Goal: Task Accomplishment & Management: Use online tool/utility

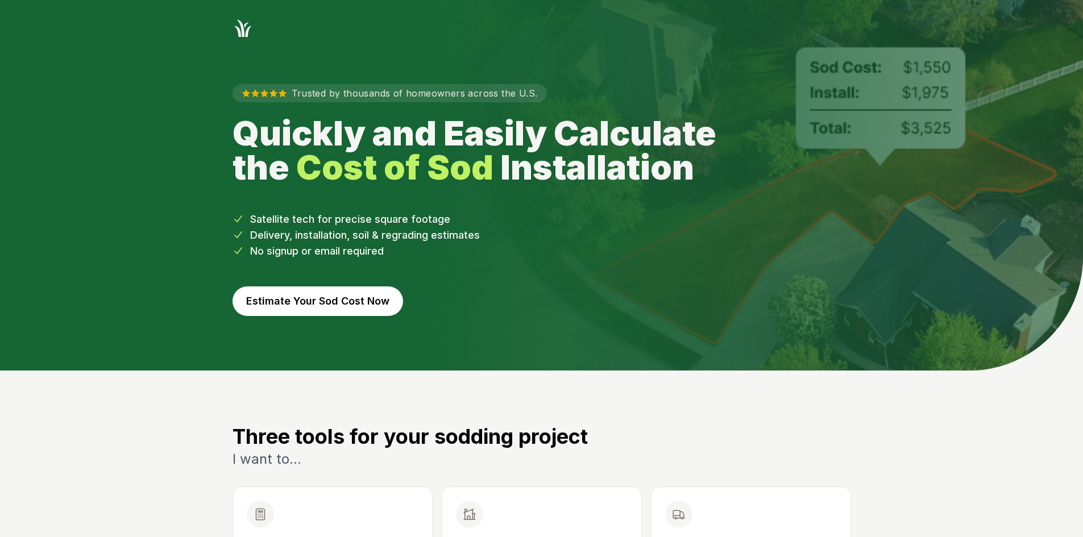
click at [338, 305] on button "Estimate Your Sod Cost Now" at bounding box center [317, 301] width 170 height 30
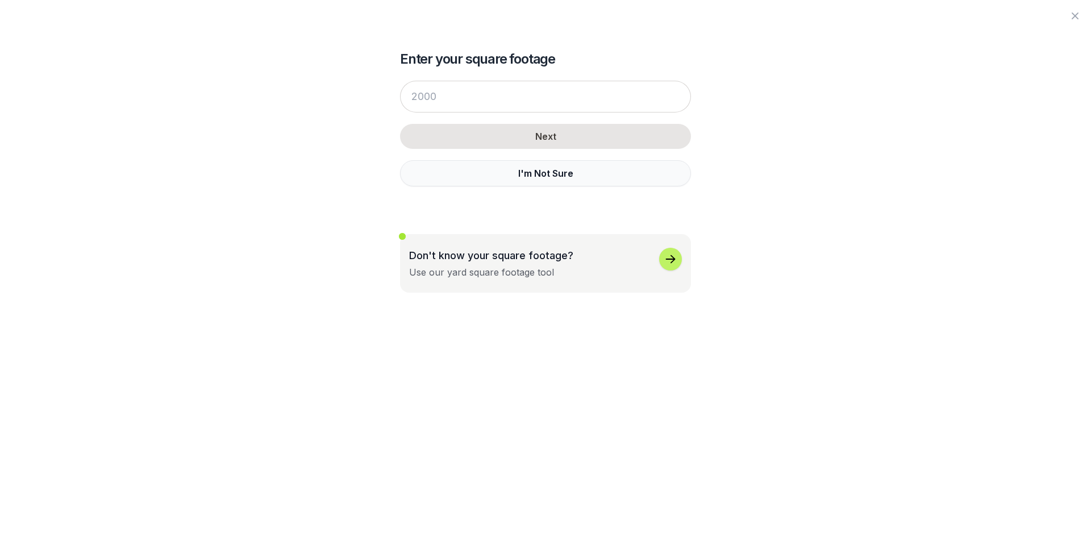
click at [429, 170] on button "I'm Not Sure" at bounding box center [545, 173] width 291 height 26
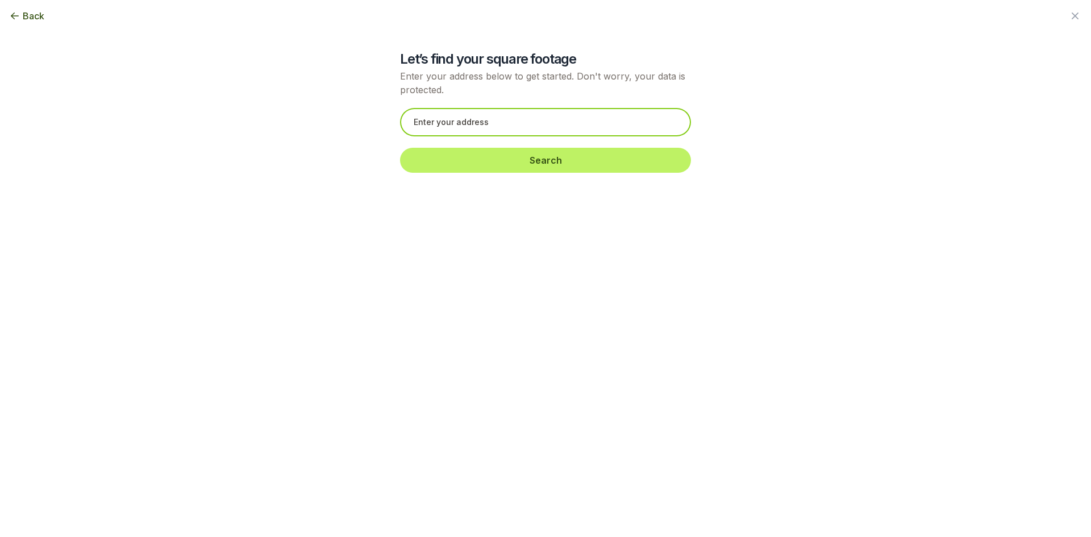
click at [423, 119] on input "text" at bounding box center [545, 122] width 291 height 28
paste input "[STREET_ADDRESS]"
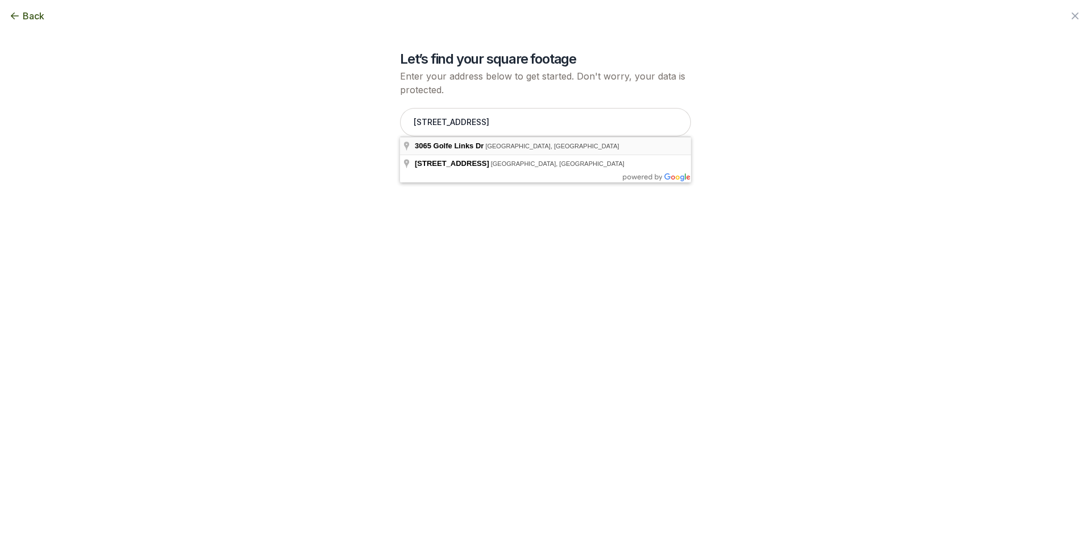
type input "[STREET_ADDRESS][PERSON_NAME]"
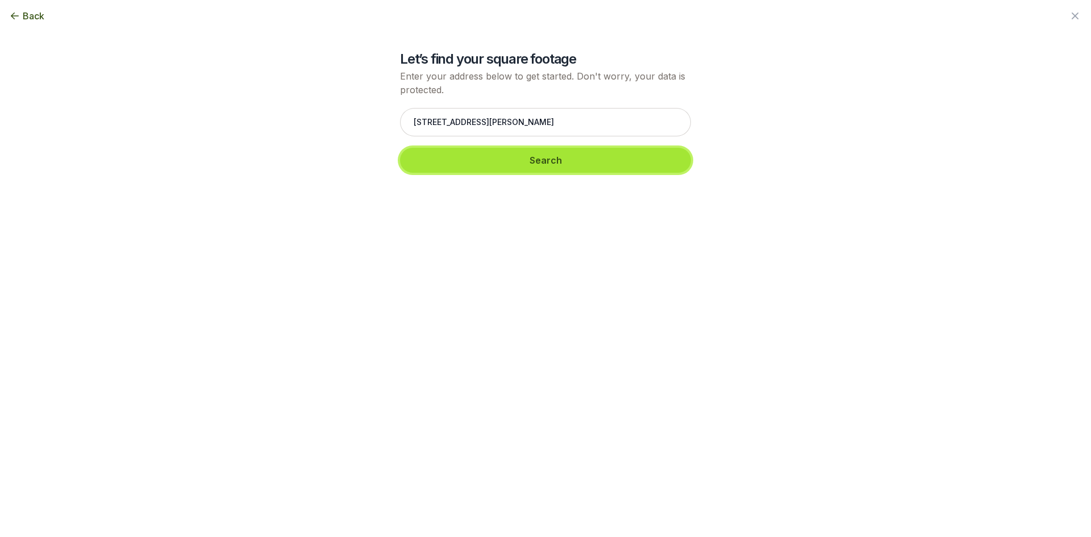
click at [461, 156] on button "Search" at bounding box center [545, 160] width 291 height 25
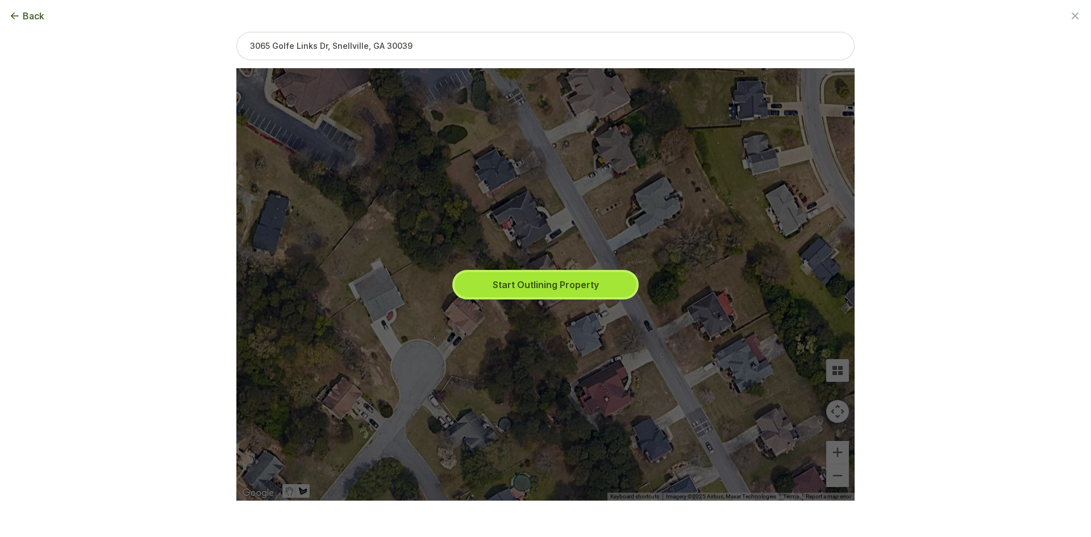
click at [504, 281] on button "Start Outlining Property" at bounding box center [546, 284] width 182 height 25
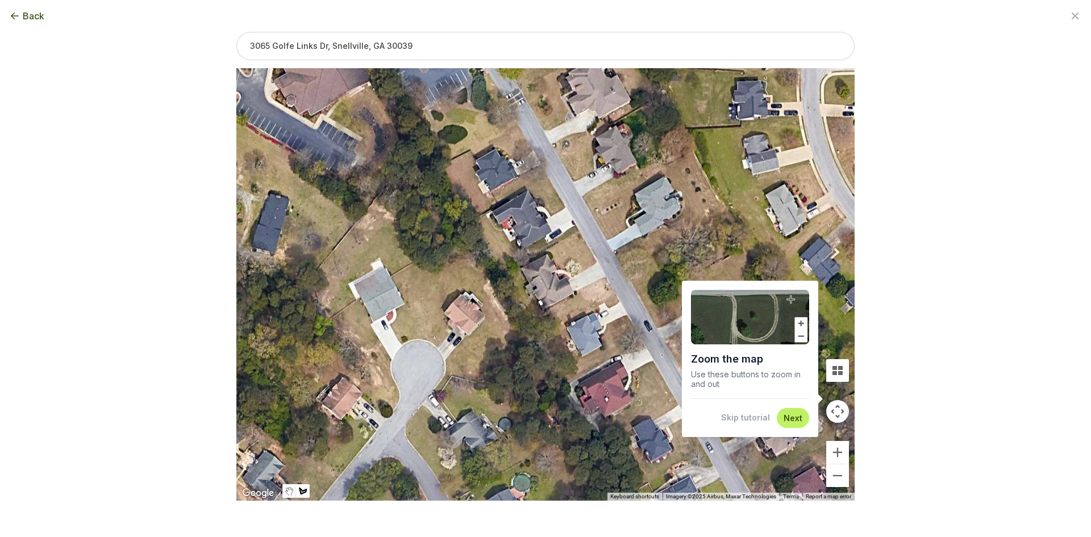
click at [736, 416] on button "Skip tutorial" at bounding box center [745, 417] width 49 height 11
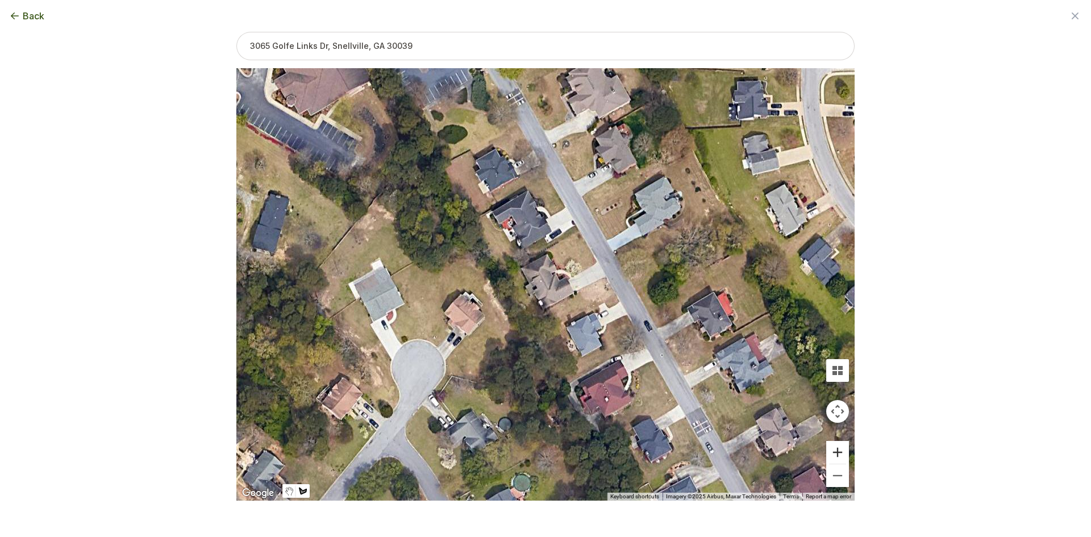
click at [838, 452] on button "Zoom in" at bounding box center [837, 452] width 23 height 23
click at [837, 451] on button "Zoom in" at bounding box center [837, 452] width 23 height 23
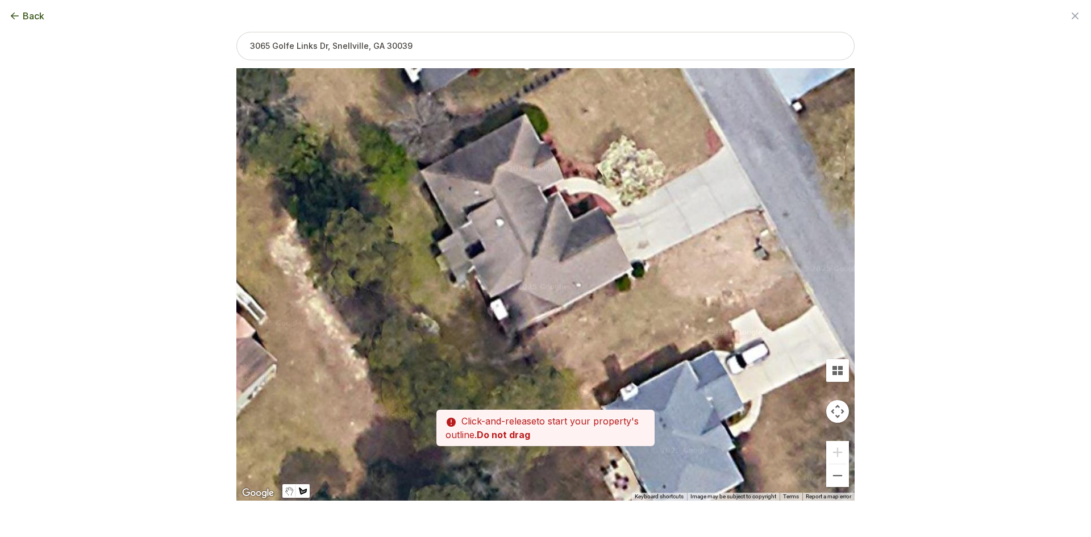
drag, startPoint x: 593, startPoint y: 344, endPoint x: 566, endPoint y: 294, distance: 57.0
click at [566, 294] on div at bounding box center [545, 284] width 618 height 432
click at [513, 341] on div at bounding box center [545, 284] width 618 height 432
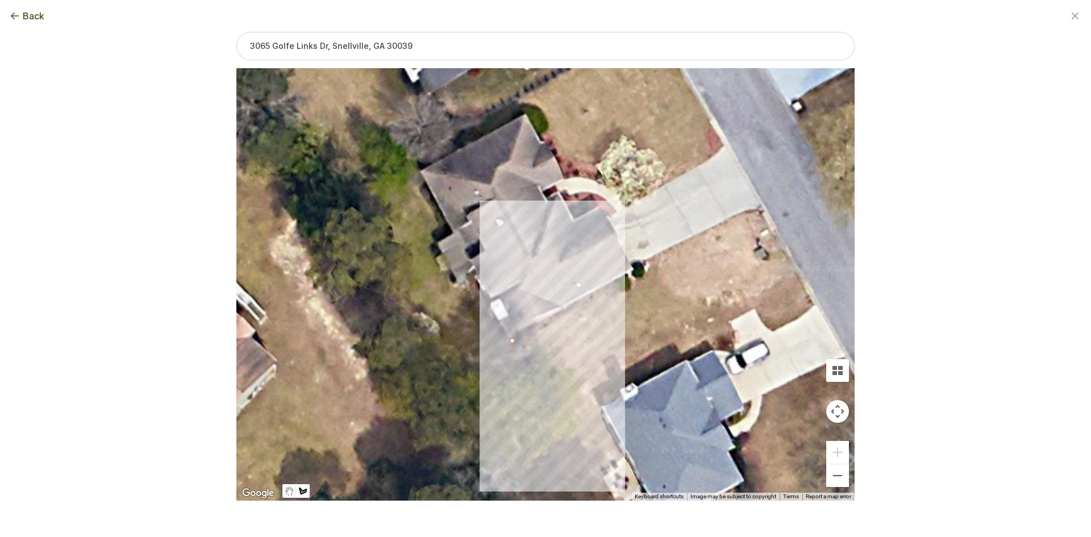
click at [523, 368] on div at bounding box center [545, 284] width 618 height 432
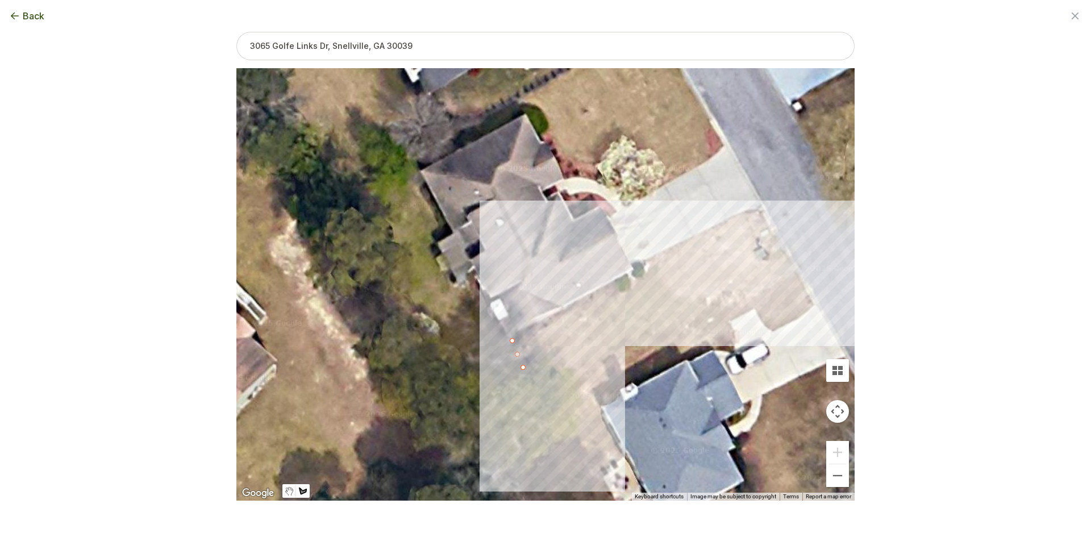
click at [781, 247] on div at bounding box center [545, 284] width 618 height 432
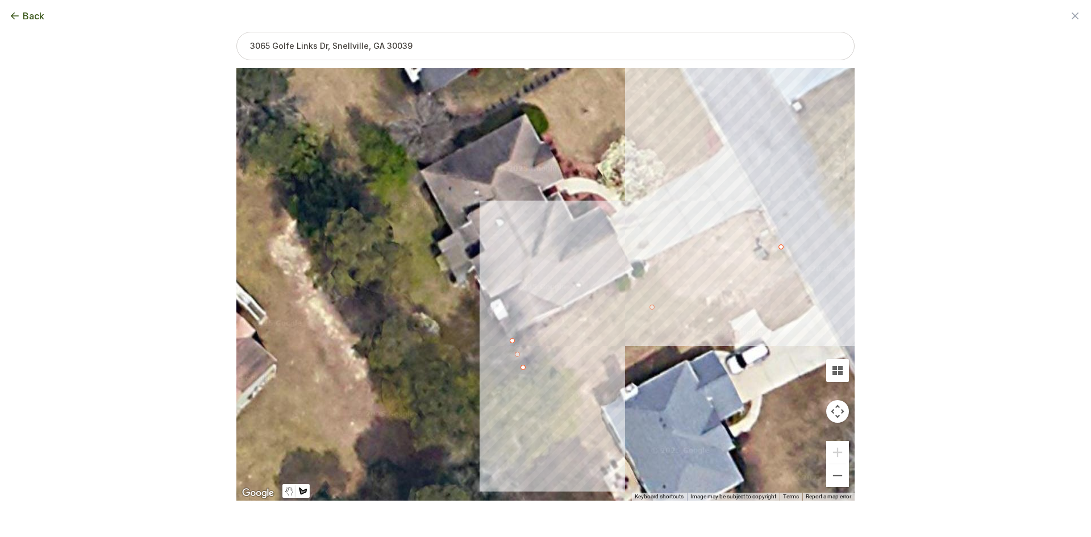
click at [762, 209] on div at bounding box center [545, 284] width 618 height 432
click at [744, 210] on div at bounding box center [545, 284] width 618 height 432
click at [642, 261] on div at bounding box center [545, 284] width 618 height 432
click at [643, 280] on div at bounding box center [545, 284] width 618 height 432
click at [622, 292] on div at bounding box center [545, 284] width 618 height 432
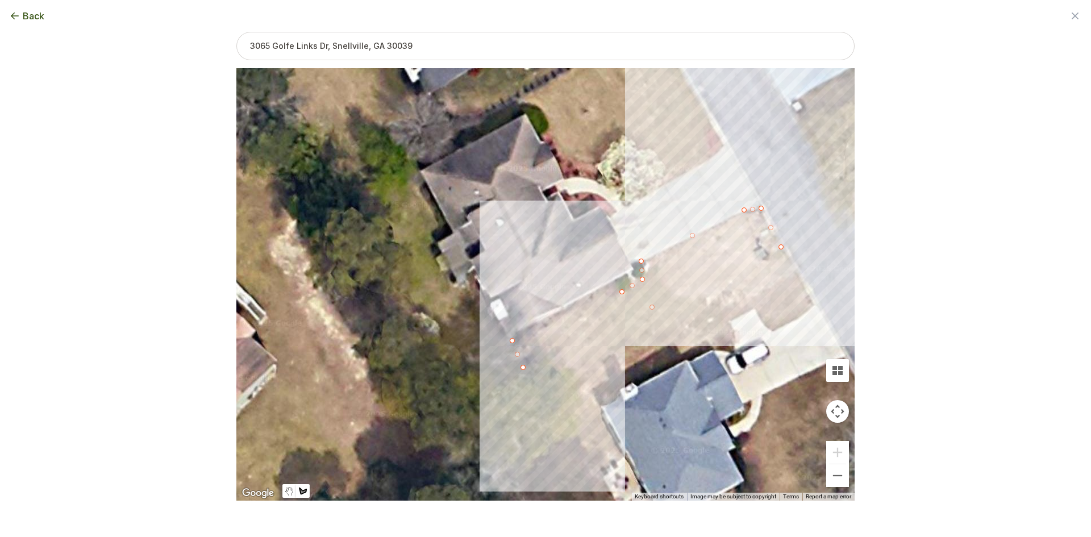
click at [510, 342] on div at bounding box center [545, 284] width 618 height 432
drag, startPoint x: 623, startPoint y: 294, endPoint x: 615, endPoint y: 286, distance: 11.3
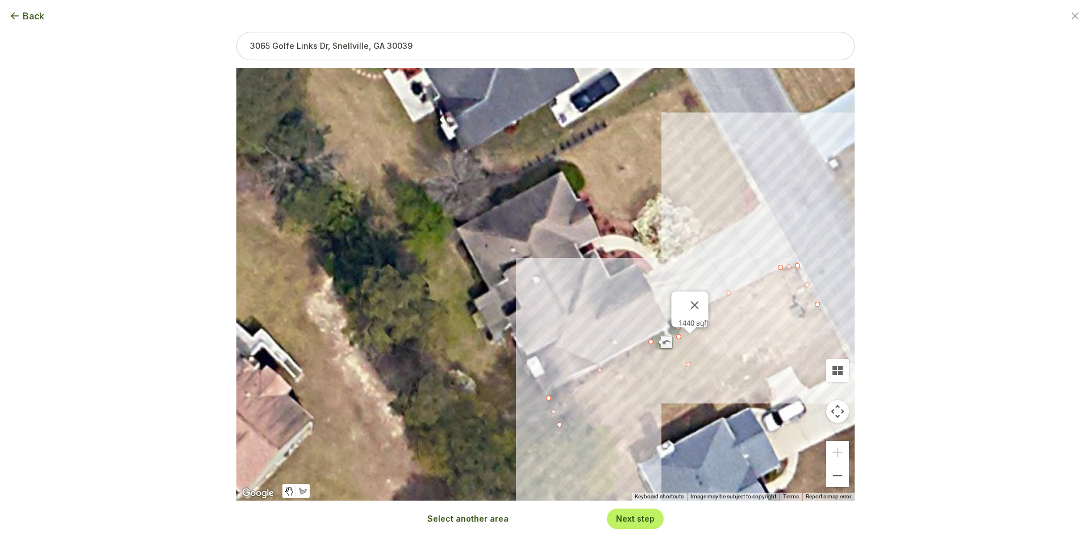
drag, startPoint x: 554, startPoint y: 281, endPoint x: 586, endPoint y: 335, distance: 62.2
click at [586, 335] on div "1440 sqft" at bounding box center [545, 284] width 618 height 432
drag, startPoint x: 559, startPoint y: 427, endPoint x: 564, endPoint y: 434, distance: 7.7
click at [492, 519] on button "Select another area" at bounding box center [467, 518] width 81 height 11
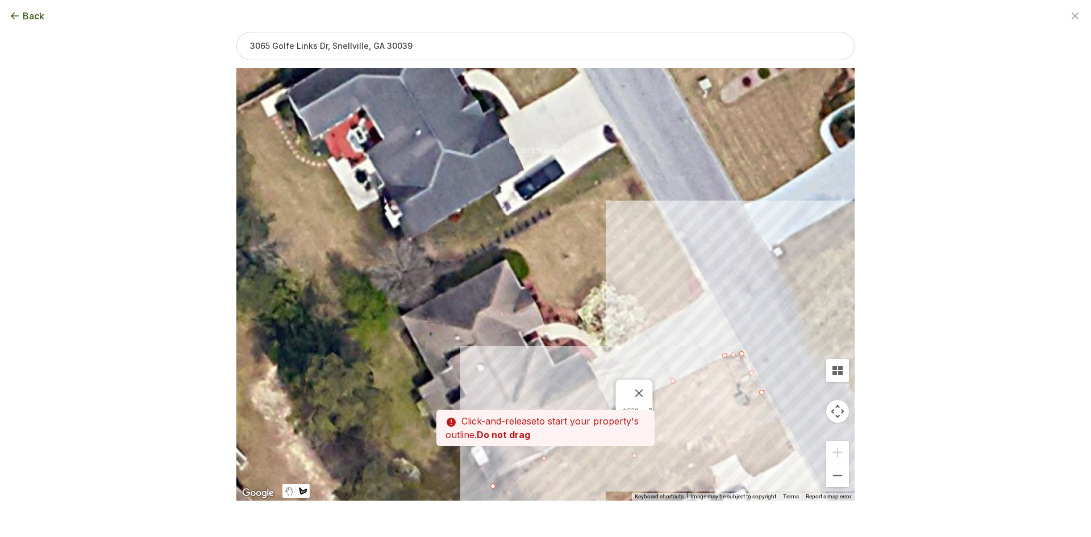
drag, startPoint x: 585, startPoint y: 296, endPoint x: 529, endPoint y: 385, distance: 105.2
click at [529, 385] on div at bounding box center [545, 284] width 618 height 432
click at [526, 276] on div at bounding box center [545, 284] width 618 height 432
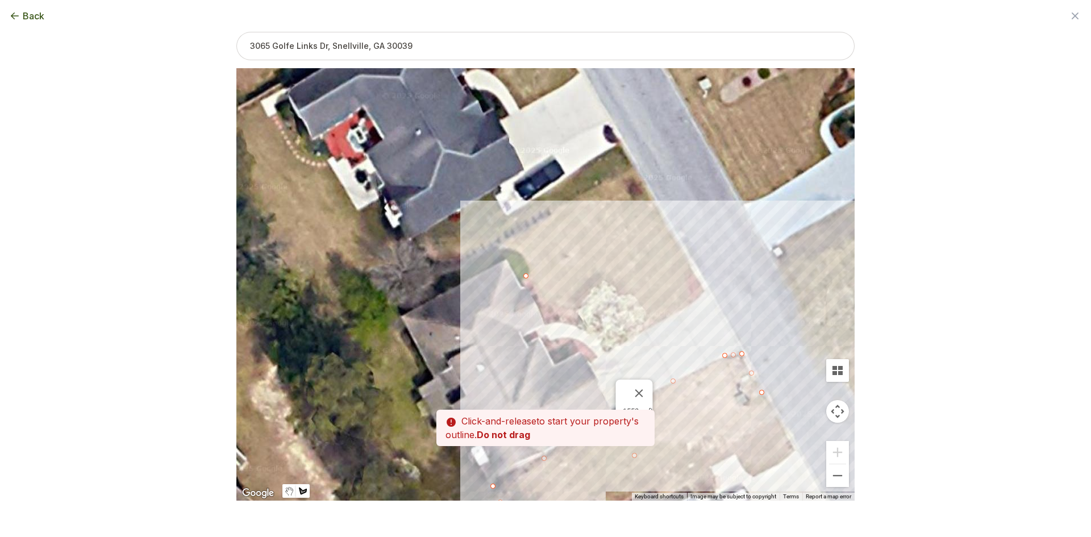
click at [541, 293] on div at bounding box center [545, 284] width 618 height 432
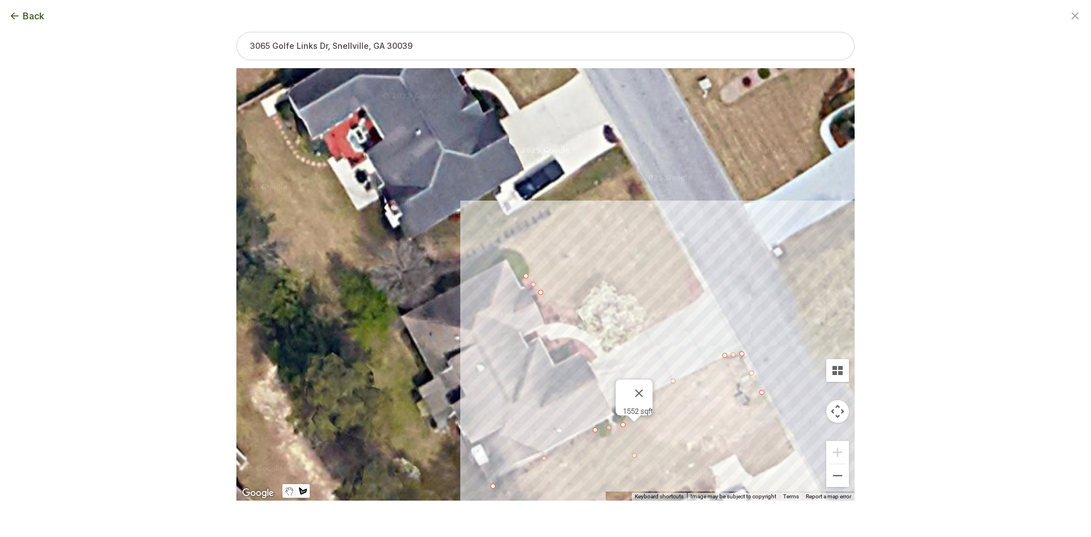
click at [549, 306] on div at bounding box center [545, 284] width 618 height 432
click at [572, 307] on div at bounding box center [545, 284] width 618 height 432
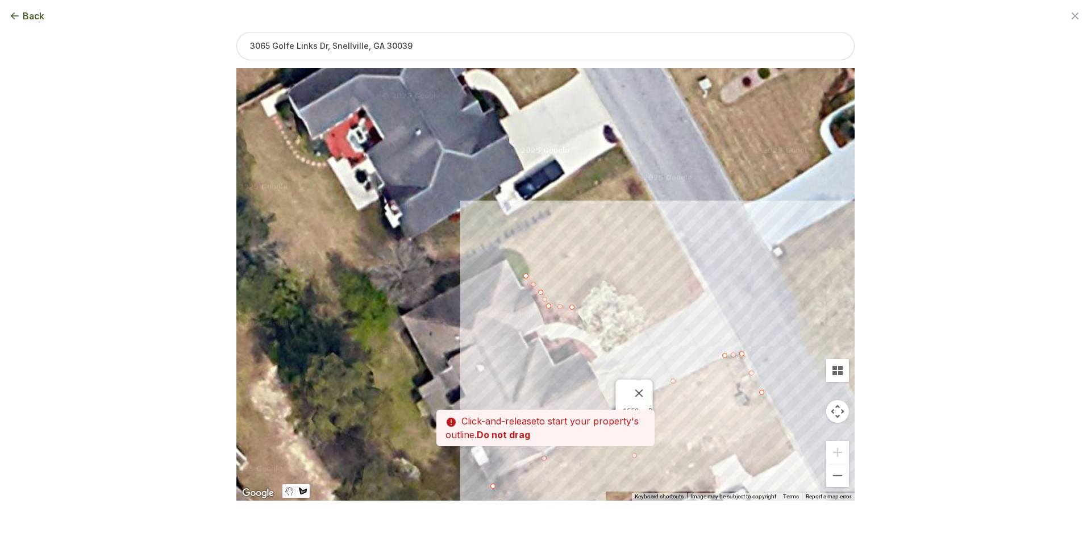
click at [593, 297] on div at bounding box center [545, 284] width 618 height 432
click at [632, 302] on div at bounding box center [545, 284] width 618 height 432
click at [651, 313] on div at bounding box center [545, 284] width 618 height 432
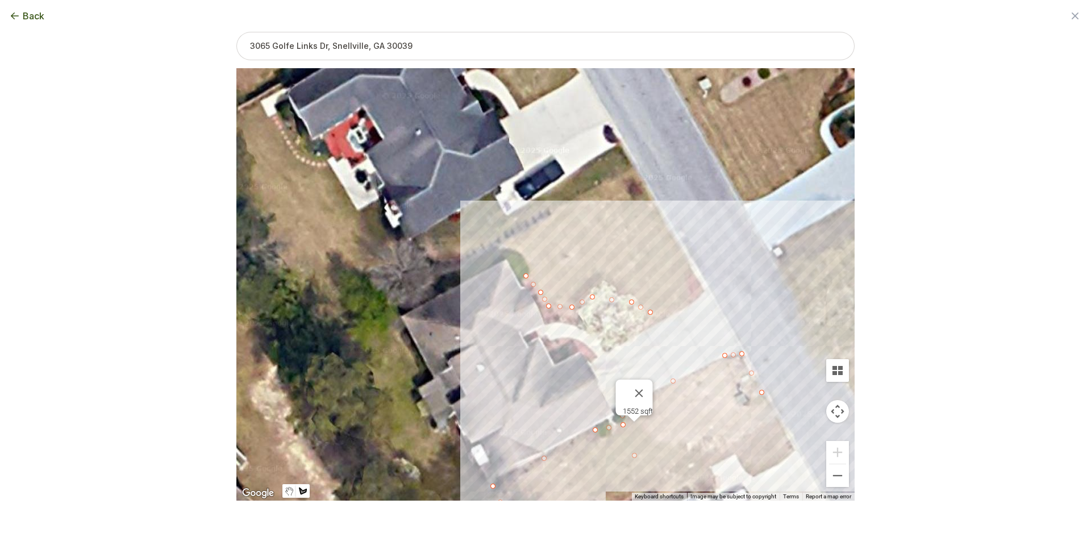
click at [685, 309] on div at bounding box center [545, 284] width 618 height 432
click at [705, 292] on div at bounding box center [545, 284] width 618 height 432
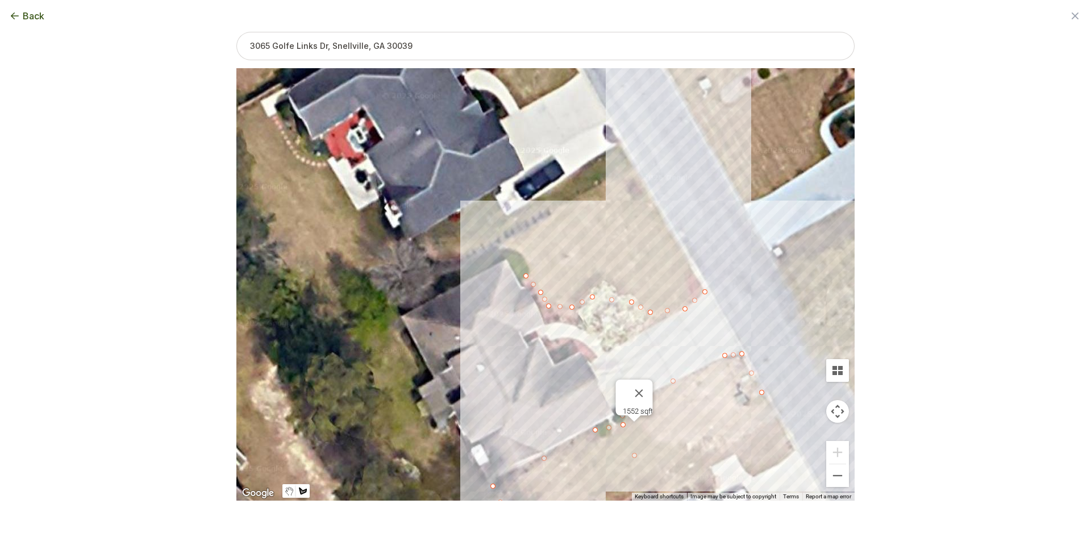
click at [631, 165] on div at bounding box center [545, 284] width 618 height 432
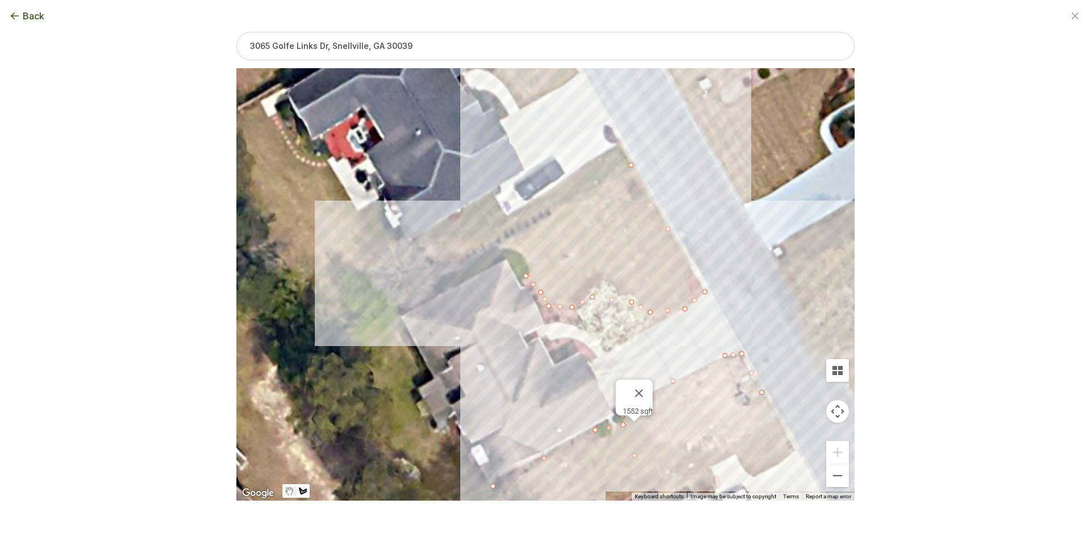
click at [435, 272] on div at bounding box center [545, 284] width 618 height 432
click at [440, 281] on div at bounding box center [545, 284] width 618 height 432
click at [513, 243] on div at bounding box center [545, 284] width 618 height 432
click at [526, 274] on div at bounding box center [545, 284] width 618 height 432
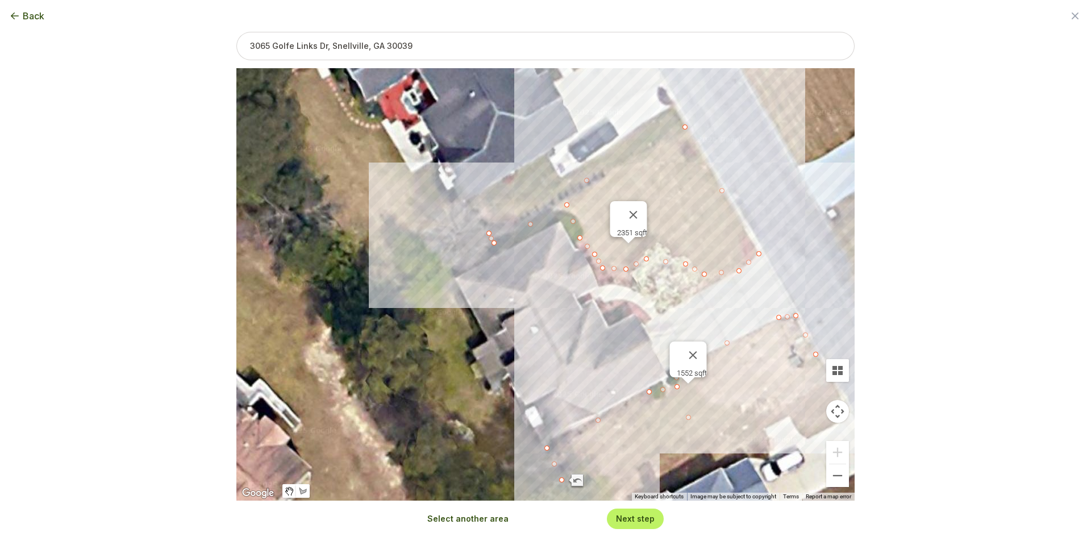
drag, startPoint x: 509, startPoint y: 420, endPoint x: 565, endPoint y: 381, distance: 68.1
click at [565, 381] on div "1552 sqft 2351 sqft" at bounding box center [545, 284] width 618 height 432
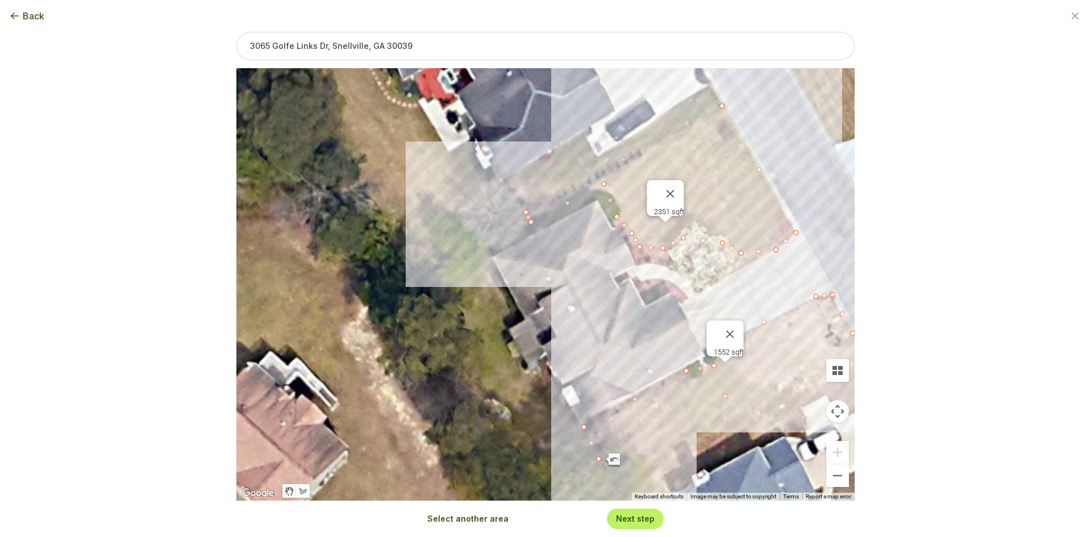
drag, startPoint x: 555, startPoint y: 400, endPoint x: 603, endPoint y: 371, distance: 56.1
click at [603, 371] on div "1552 sqft 2351 sqft" at bounding box center [545, 284] width 618 height 432
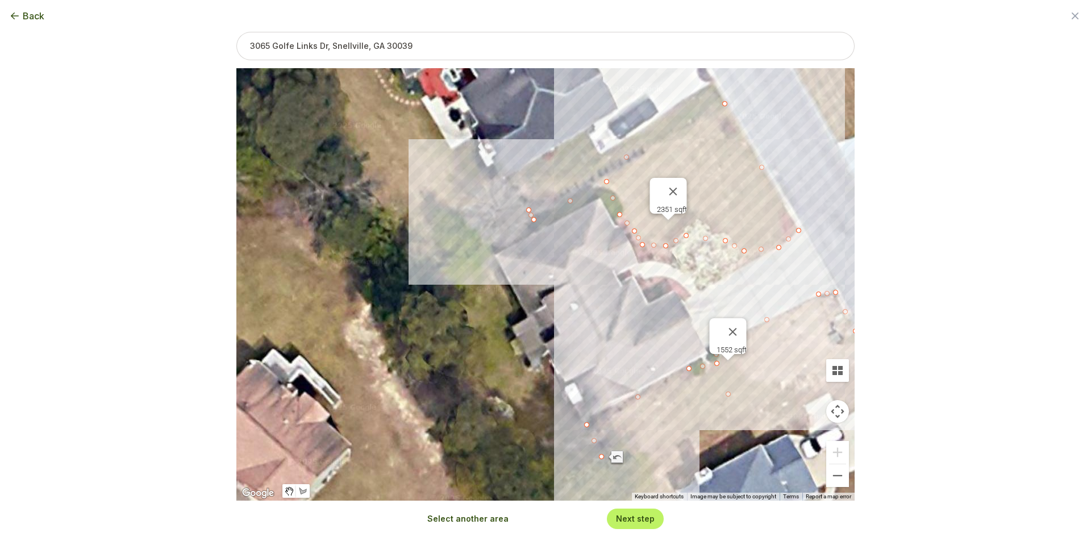
click at [461, 520] on button "Select another area" at bounding box center [467, 518] width 81 height 11
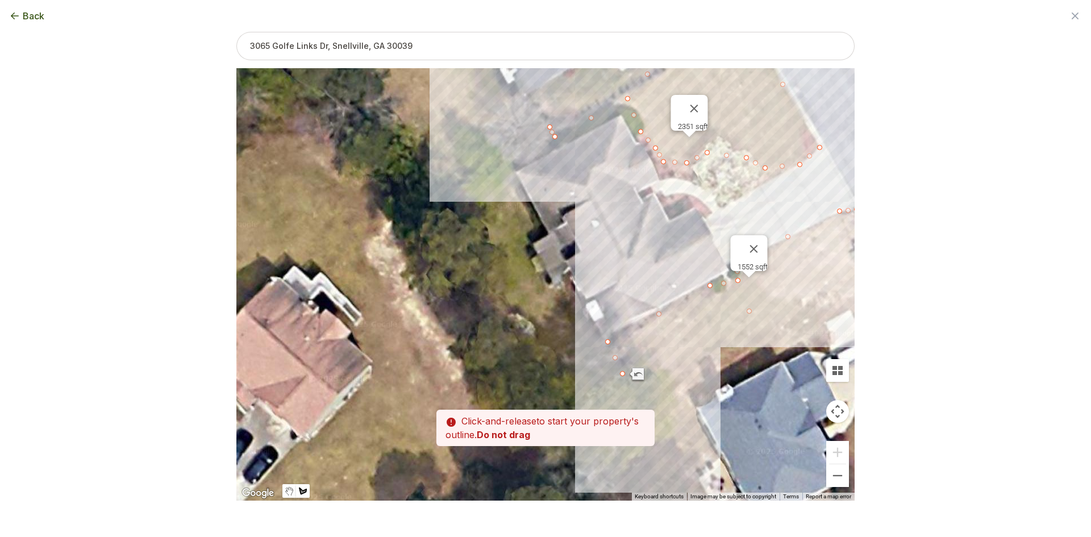
drag, startPoint x: 530, startPoint y: 290, endPoint x: 552, endPoint y: 207, distance: 85.3
click at [552, 207] on div at bounding box center [545, 284] width 618 height 432
click at [615, 379] on div at bounding box center [545, 284] width 618 height 432
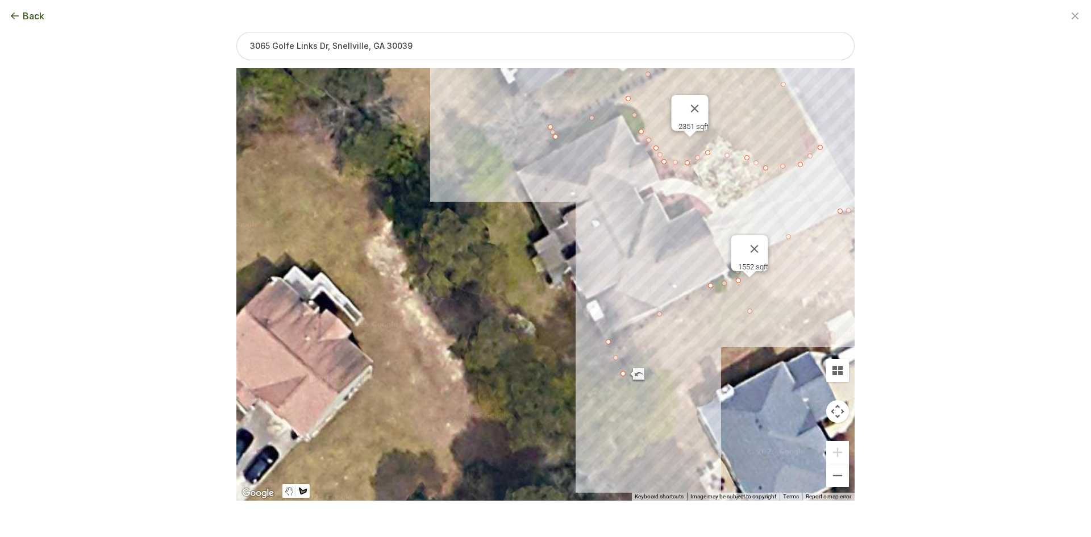
click at [621, 377] on div at bounding box center [545, 284] width 618 height 432
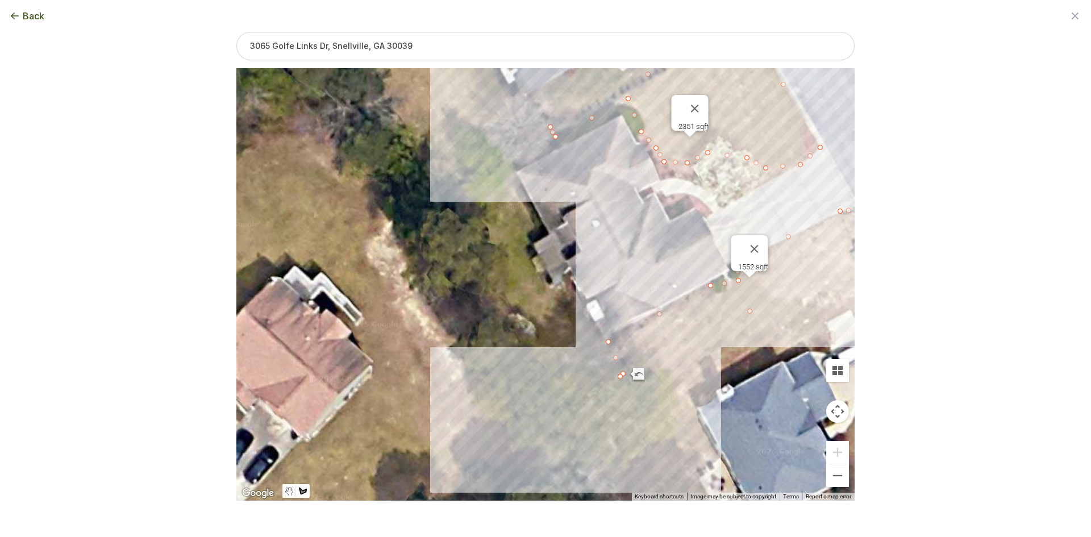
click at [562, 405] on div at bounding box center [545, 284] width 618 height 432
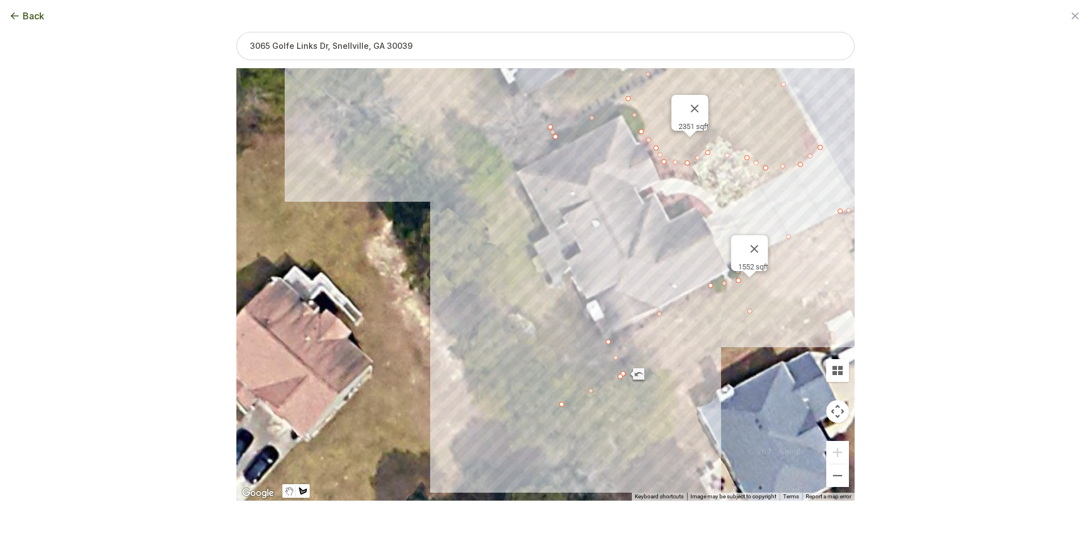
click at [437, 180] on div at bounding box center [545, 284] width 618 height 432
click at [503, 152] on div at bounding box center [545, 284] width 618 height 432
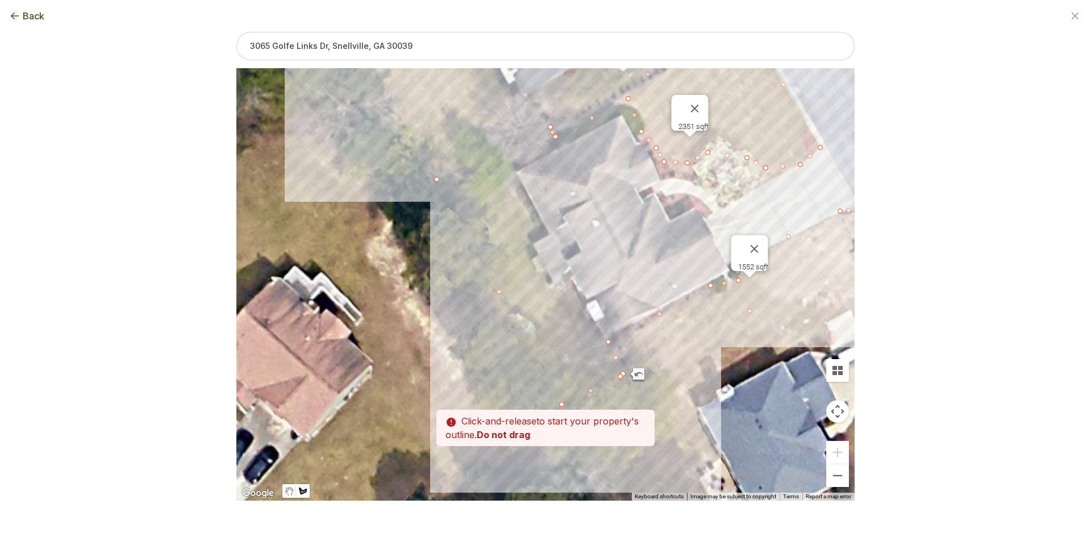
click at [507, 147] on div at bounding box center [545, 284] width 618 height 432
click at [518, 170] on div at bounding box center [545, 284] width 618 height 432
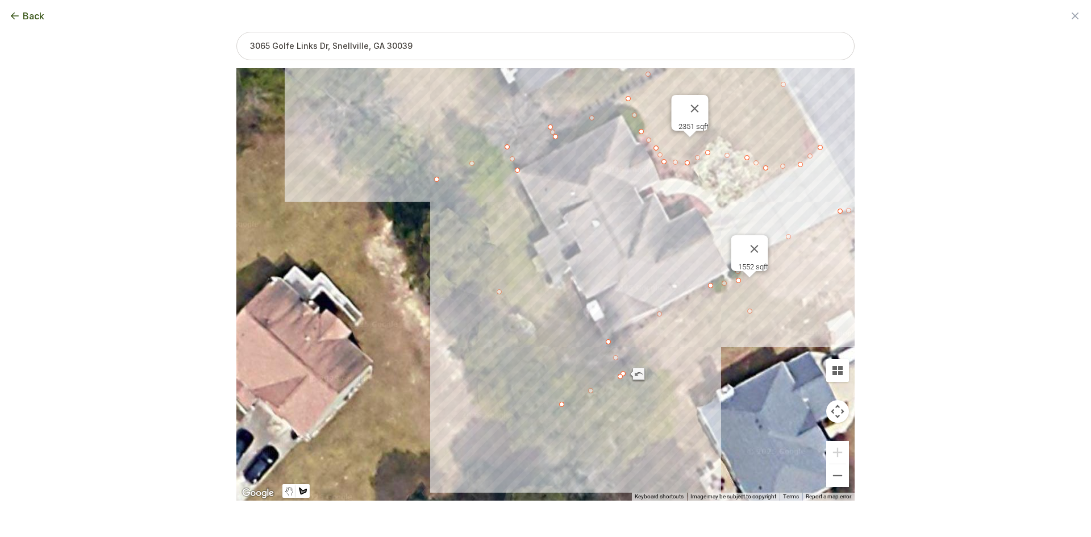
click at [547, 234] on div at bounding box center [545, 284] width 618 height 432
click at [528, 247] on div at bounding box center [545, 284] width 618 height 432
click at [547, 288] on div at bounding box center [545, 284] width 618 height 432
click at [573, 285] on div at bounding box center [545, 284] width 618 height 432
click at [621, 377] on div at bounding box center [545, 284] width 618 height 432
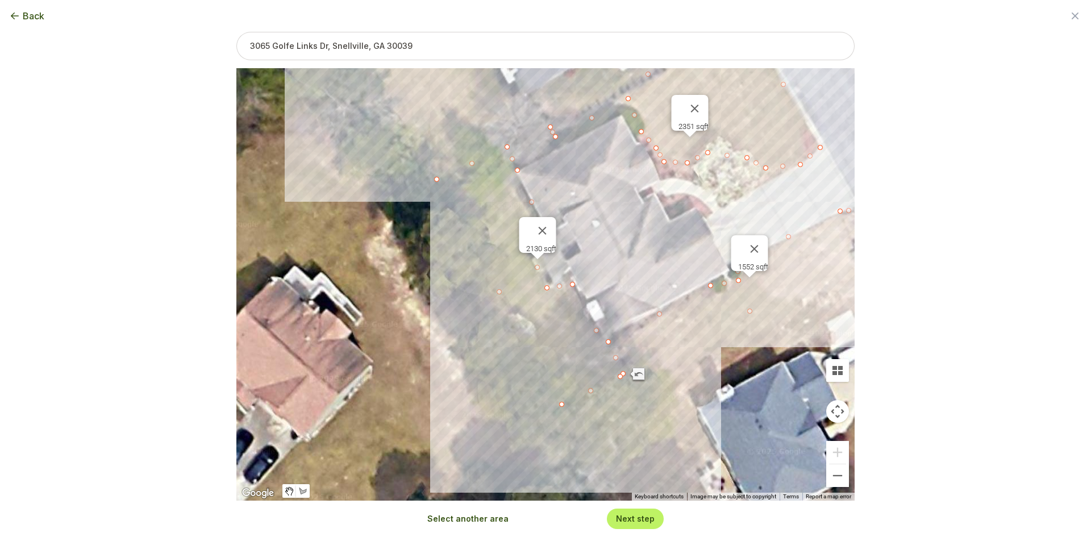
drag, startPoint x: 593, startPoint y: 220, endPoint x: 565, endPoint y: 249, distance: 39.8
click at [565, 249] on div "1552 sqft 2351 sqft 2130 sqft" at bounding box center [545, 284] width 618 height 432
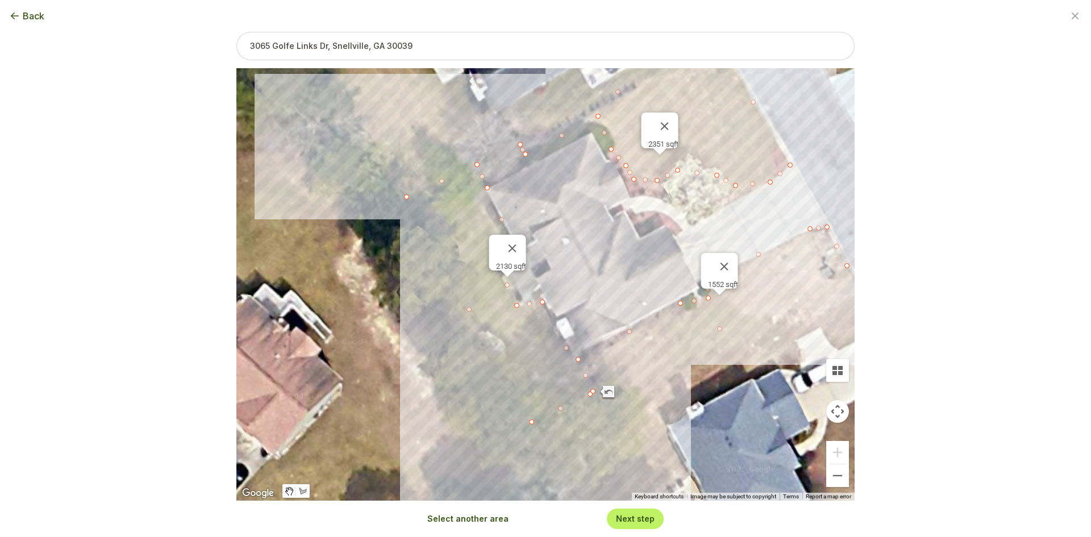
drag, startPoint x: 619, startPoint y: 184, endPoint x: 589, endPoint y: 202, distance: 34.9
click at [589, 202] on div "1552 sqft 2351 sqft 2130 sqft" at bounding box center [545, 284] width 618 height 432
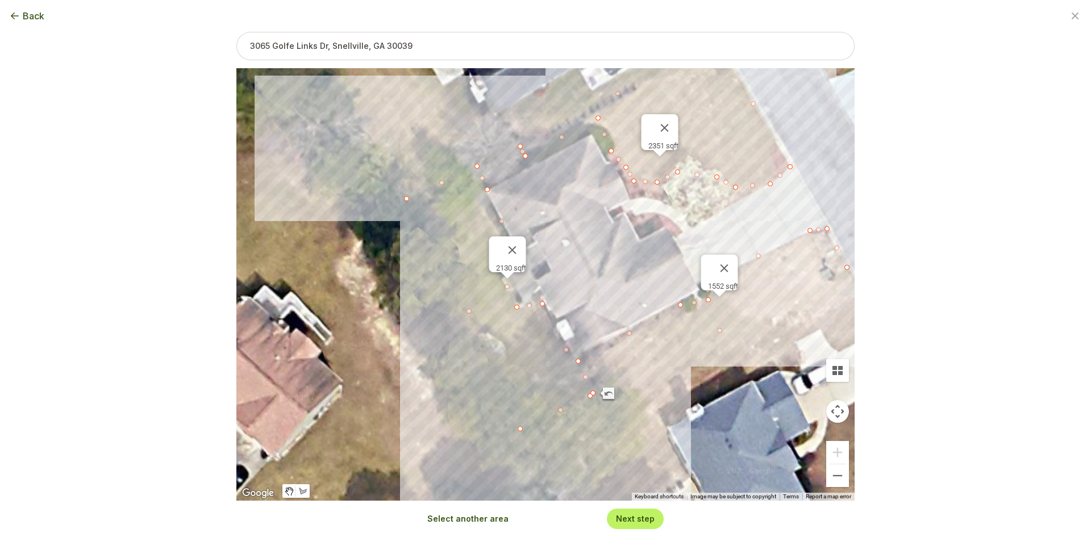
drag, startPoint x: 533, startPoint y: 425, endPoint x: 521, endPoint y: 431, distance: 14.0
click at [521, 431] on div at bounding box center [520, 428] width 5 height 5
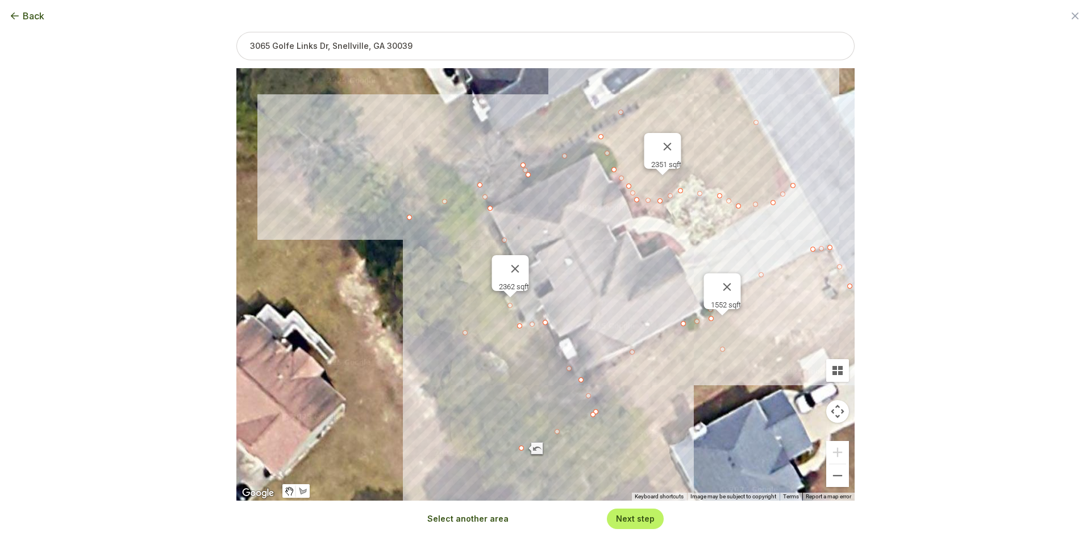
drag, startPoint x: 580, startPoint y: 210, endPoint x: 583, endPoint y: 230, distance: 20.0
click at [583, 230] on div "1552 sqft 2351 sqft 2362 sqft" at bounding box center [545, 284] width 618 height 432
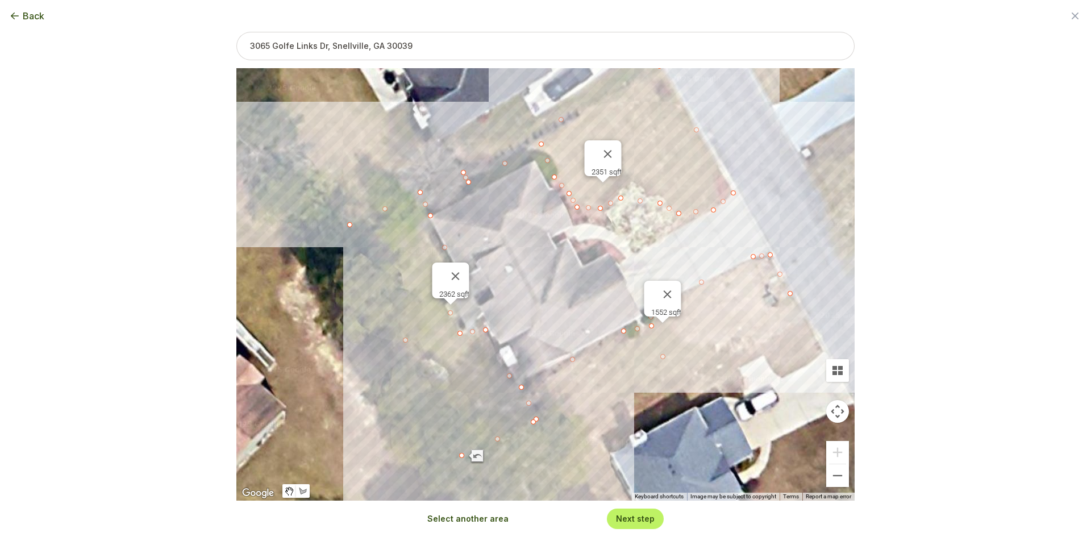
drag, startPoint x: 579, startPoint y: 219, endPoint x: 519, endPoint y: 227, distance: 60.3
click at [519, 227] on div "1552 sqft 2351 sqft 2362 sqft" at bounding box center [545, 284] width 618 height 432
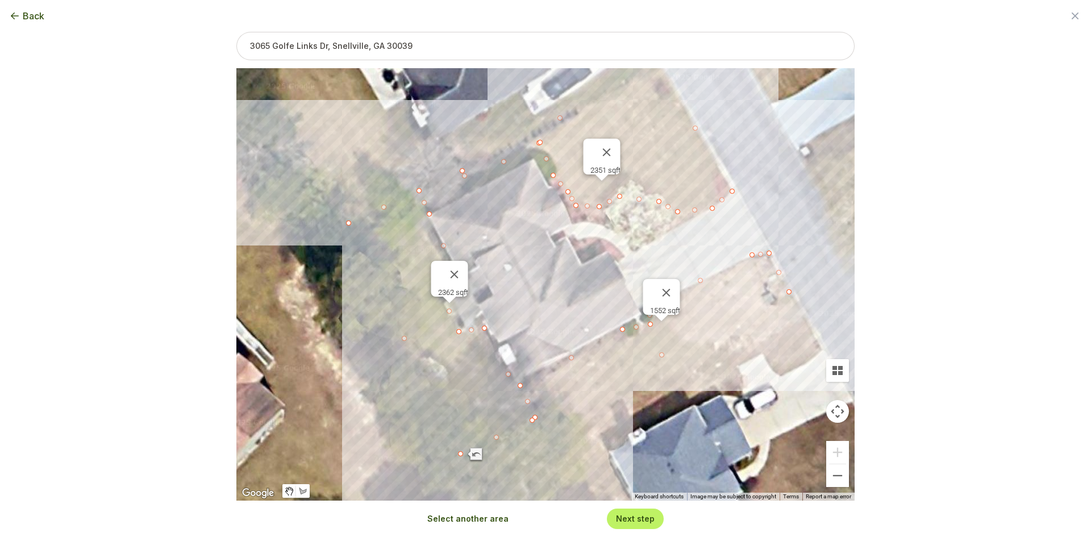
drag, startPoint x: 467, startPoint y: 181, endPoint x: 542, endPoint y: 141, distance: 84.4
drag, startPoint x: 462, startPoint y: 174, endPoint x: 536, endPoint y: 135, distance: 84.1
drag, startPoint x: 621, startPoint y: 198, endPoint x: 622, endPoint y: 189, distance: 8.7
drag, startPoint x: 661, startPoint y: 203, endPoint x: 657, endPoint y: 195, distance: 9.7
drag, startPoint x: 639, startPoint y: 192, endPoint x: 639, endPoint y: 186, distance: 5.7
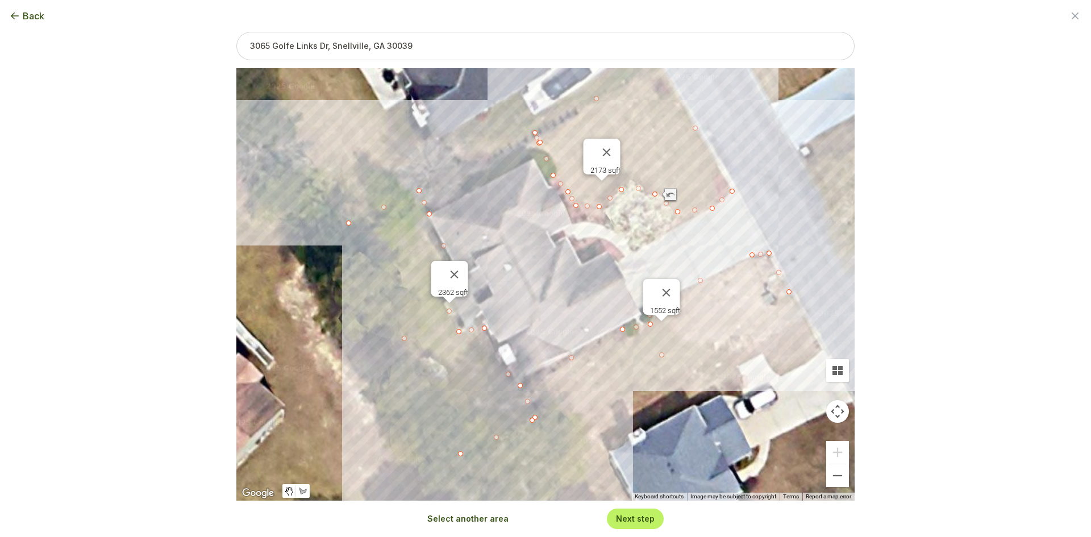
type input "6079"
